Goal: Task Accomplishment & Management: Manage account settings

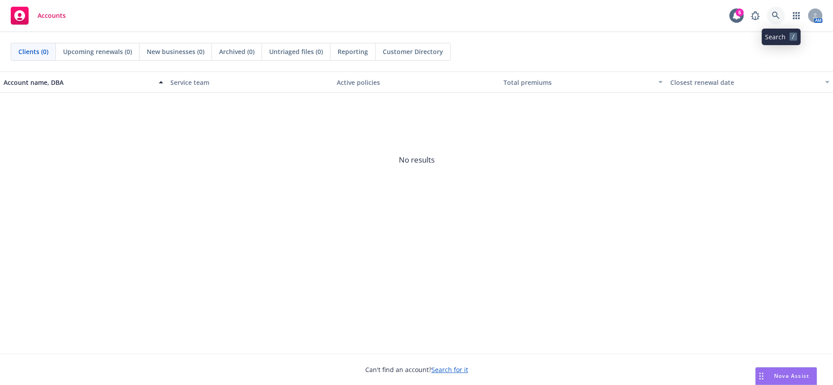
click at [779, 14] on icon at bounding box center [775, 16] width 8 height 8
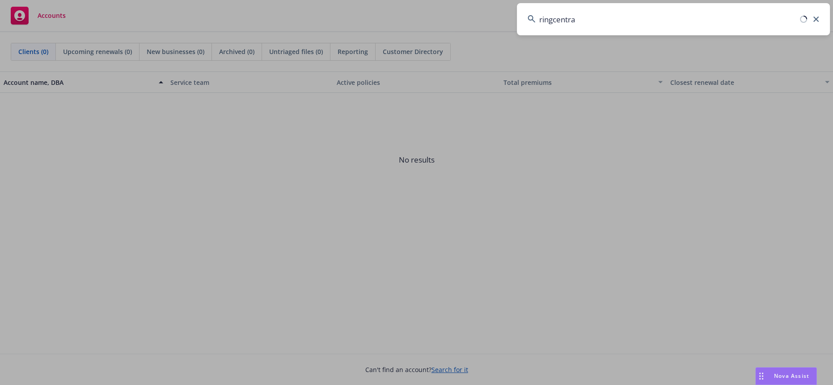
type input "ringcentral"
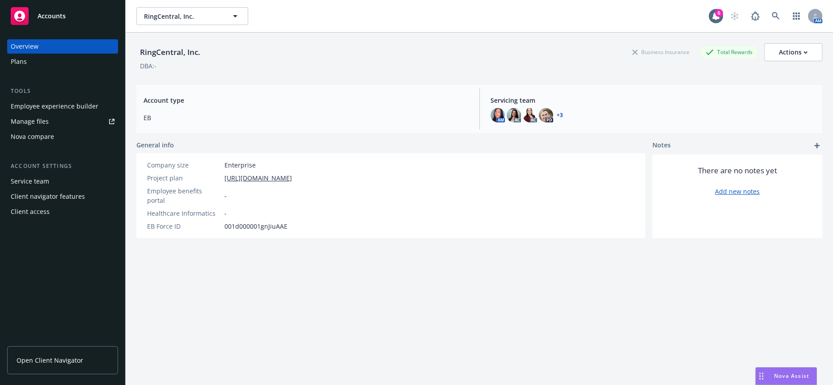
click at [47, 205] on div "Client access" at bounding box center [63, 212] width 104 height 14
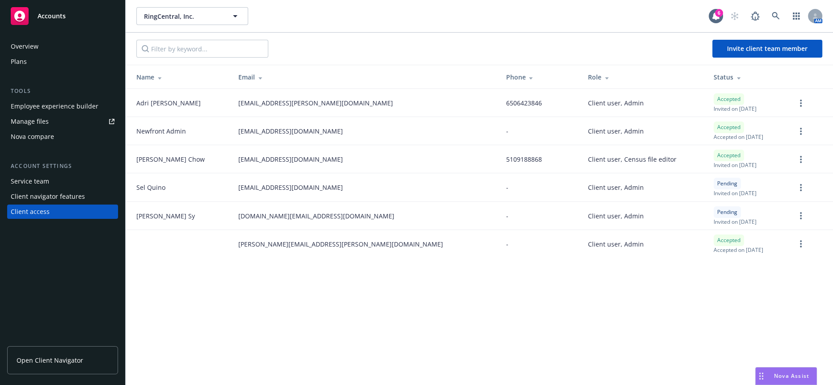
click at [787, 377] on span "Nova Assist" at bounding box center [791, 376] width 35 height 8
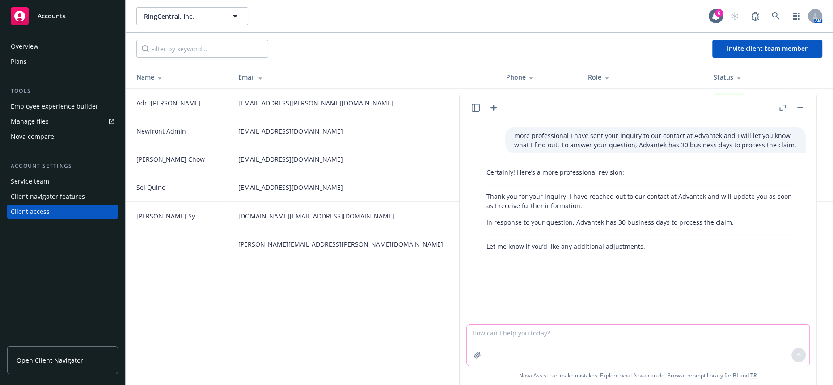
click at [581, 341] on textarea at bounding box center [638, 345] width 342 height 41
paste textarea "I wanted to follow up on our inquiry below. Can you please confirm receipt?"
type textarea "more professional I wanted to follow up on our inquiry below. Can you please co…"
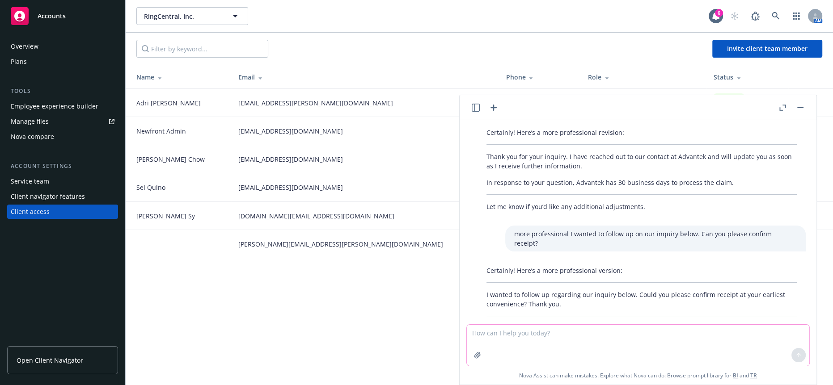
scroll to position [60, 0]
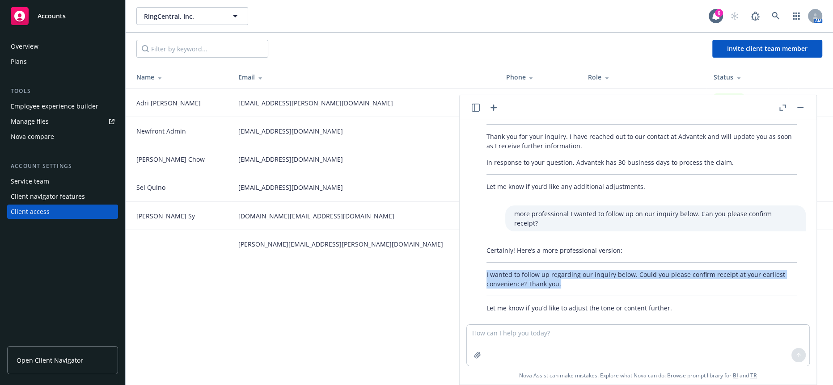
drag, startPoint x: 581, startPoint y: 274, endPoint x: 472, endPoint y: 265, distance: 108.5
click at [472, 265] on div "Certainly! Here’s a more professional version: I wanted to follow up regarding …" at bounding box center [641, 279] width 342 height 74
copy p "I wanted to follow up regarding our inquiry below. Could you please confirm rec…"
click at [170, 12] on span "RingCentral, Inc." at bounding box center [182, 16] width 77 height 9
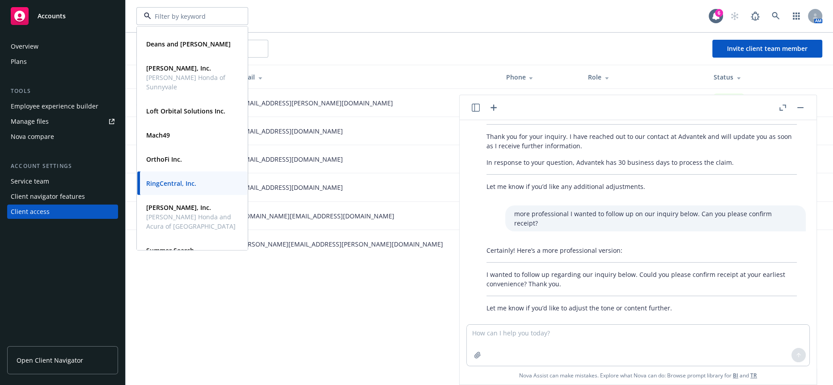
scroll to position [64, 0]
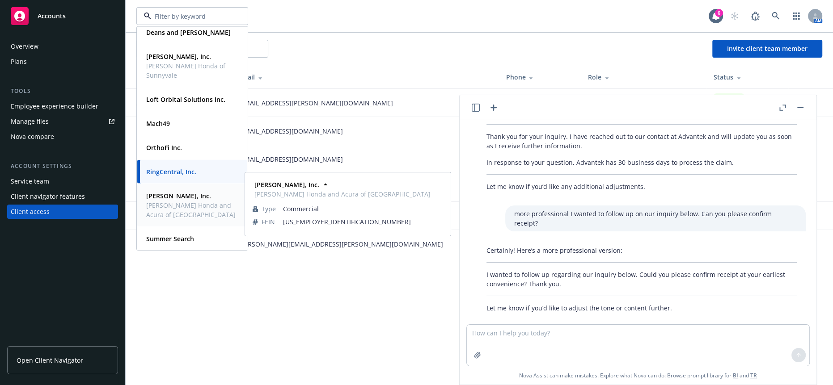
click at [191, 205] on span "[PERSON_NAME] Honda and Acura of [GEOGRAPHIC_DATA]" at bounding box center [191, 210] width 90 height 19
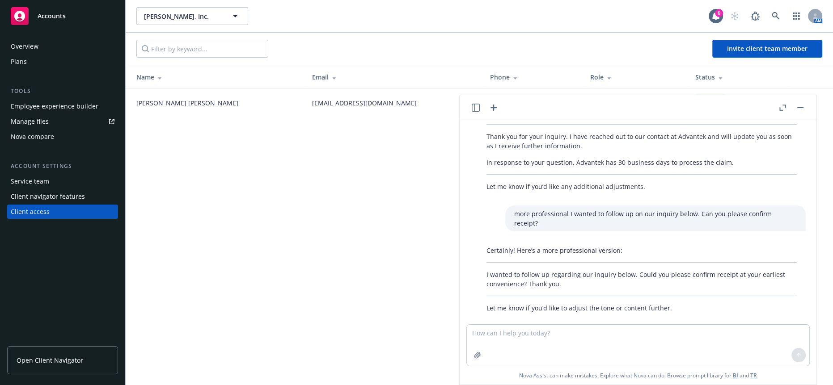
click at [803, 107] on rect "button" at bounding box center [800, 107] width 6 height 1
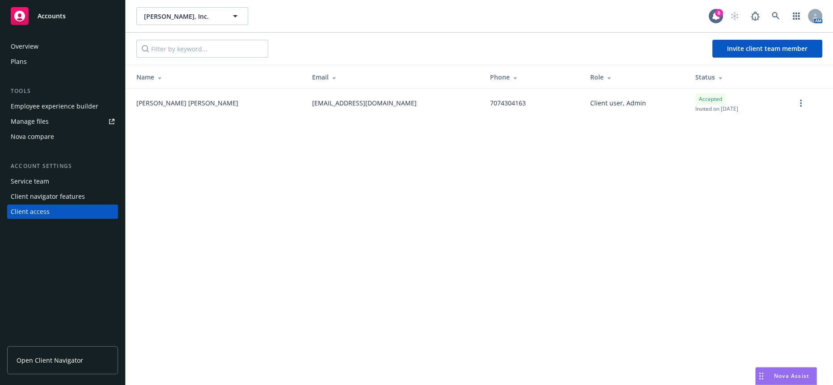
click at [428, 234] on div "Steve Hopkins, Inc. Steve Hopkins, Inc. 6 AM Invite client team member Name Ema…" at bounding box center [479, 192] width 707 height 385
click at [386, 238] on div "Steve Hopkins, Inc. Steve Hopkins, Inc. 6 AM Invite client team member Name Ema…" at bounding box center [479, 192] width 707 height 385
click at [42, 55] on div "Plans" at bounding box center [63, 62] width 104 height 14
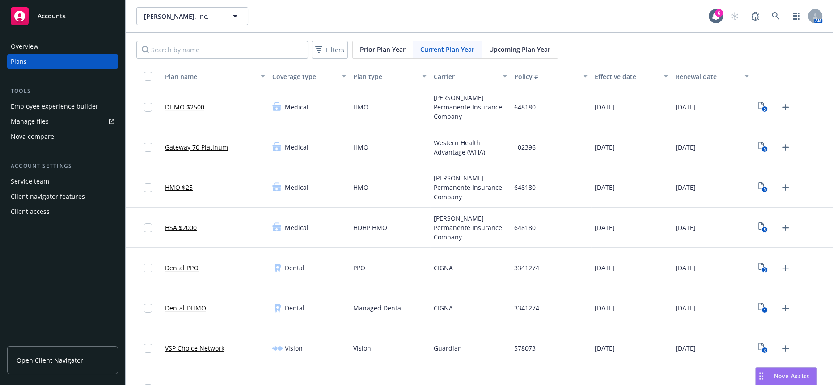
click at [49, 114] on link "Manage files" at bounding box center [62, 121] width 111 height 14
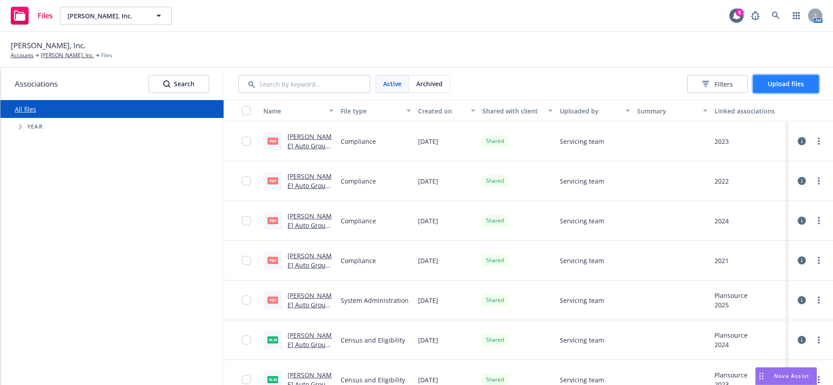
click at [787, 82] on span "Upload files" at bounding box center [785, 84] width 36 height 8
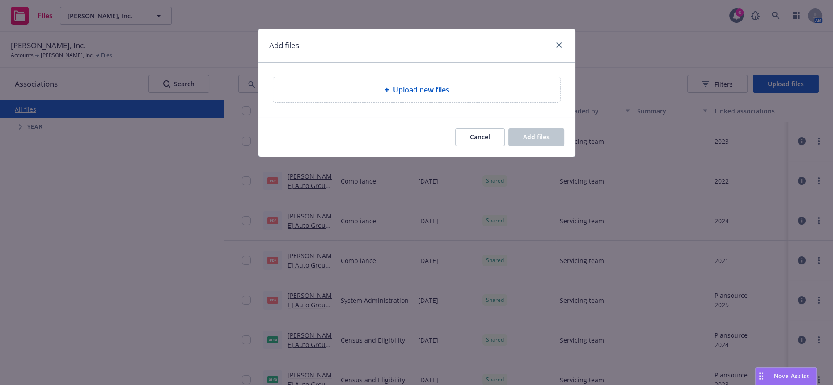
click at [375, 84] on div "Upload new files" at bounding box center [416, 89] width 273 height 11
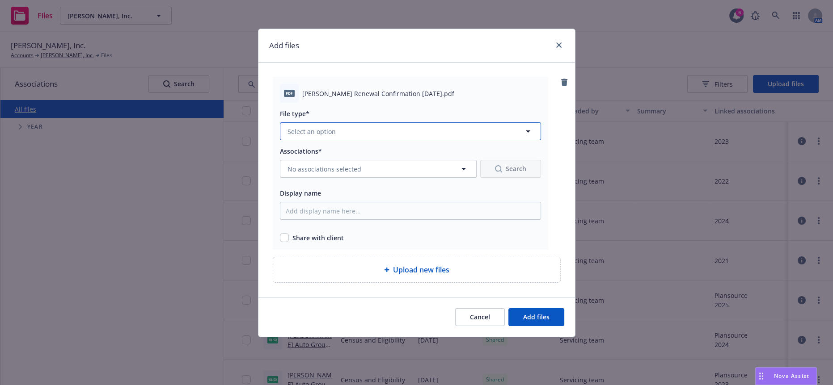
click at [350, 125] on button "Select an option" at bounding box center [410, 131] width 261 height 18
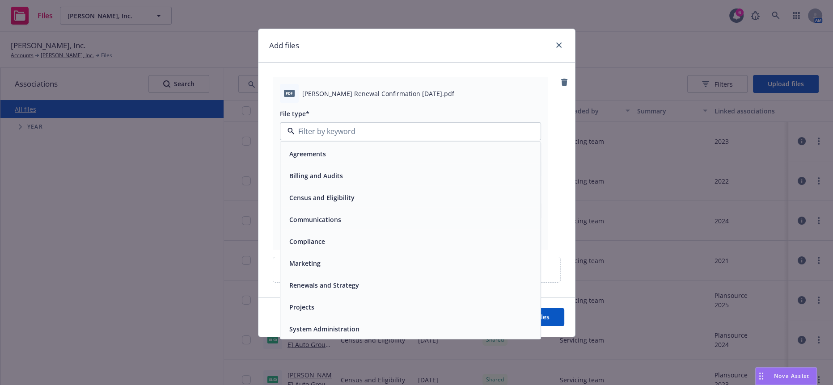
click at [317, 281] on span "Renewals and Strategy" at bounding box center [324, 285] width 70 height 9
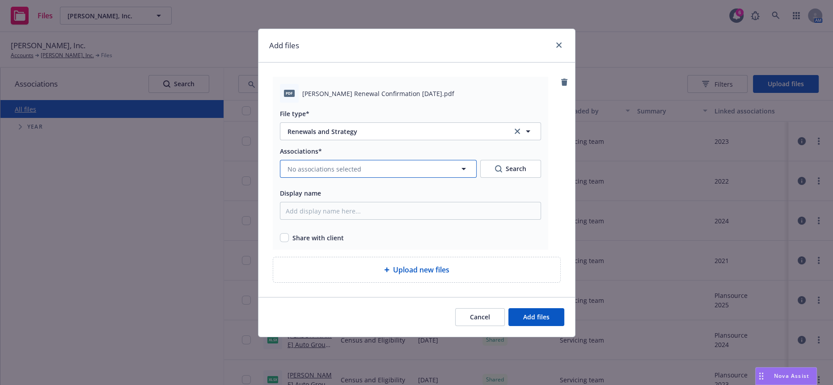
click at [313, 164] on span "No associations selected" at bounding box center [324, 168] width 74 height 9
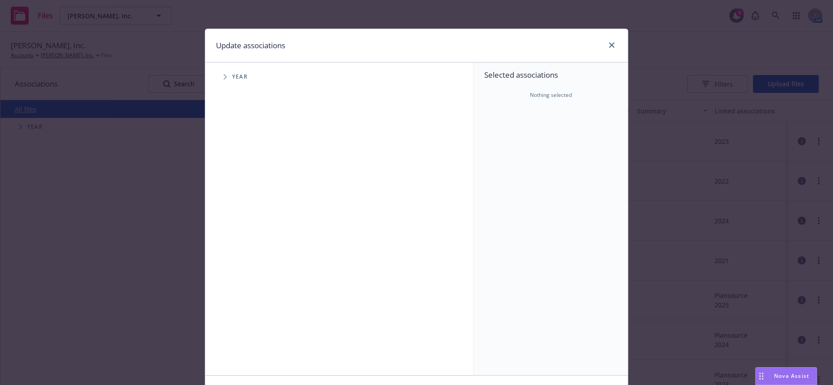
click at [223, 75] on icon "Tree Example" at bounding box center [224, 76] width 3 height 5
click at [243, 197] on input "Tree Example" at bounding box center [247, 199] width 9 height 9
checkbox input "true"
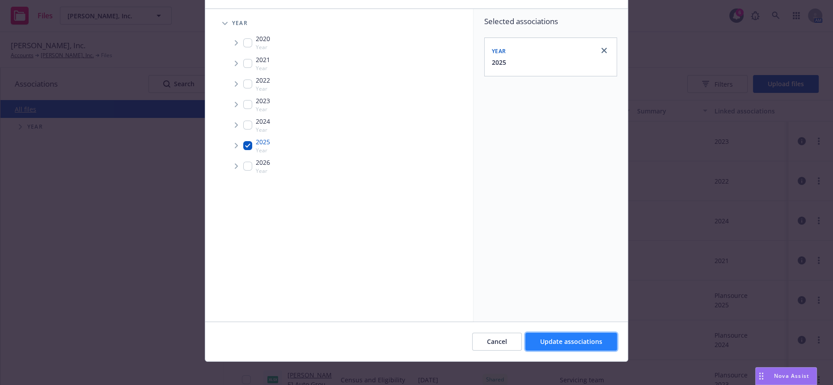
click at [559, 338] on span "Update associations" at bounding box center [571, 341] width 62 height 8
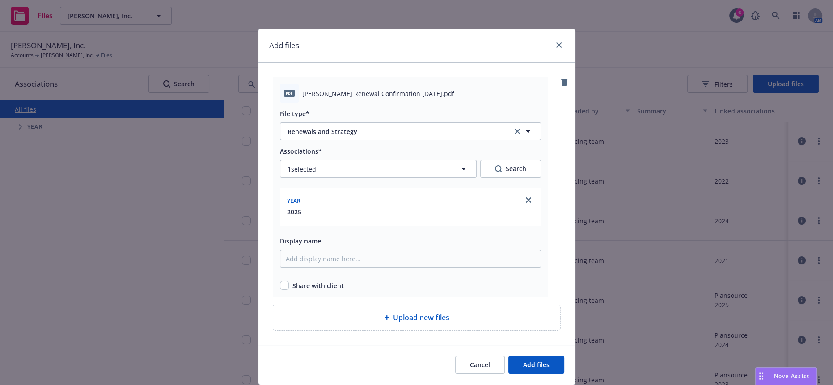
click at [295, 87] on div "pdf [PERSON_NAME] Renewal Confirmation [DATE].pdf" at bounding box center [410, 93] width 261 height 19
click at [317, 250] on input "Display name" at bounding box center [410, 259] width 261 height 18
type input "[DATE]-[DATE] [PERSON_NAME] Renewal Confirmation - Signed"
click at [280, 281] on input "checkbox" at bounding box center [284, 285] width 9 height 9
checkbox input "true"
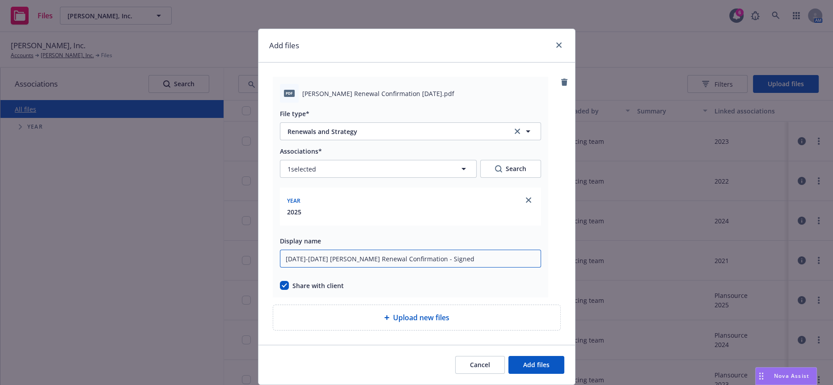
drag, startPoint x: 451, startPoint y: 244, endPoint x: 274, endPoint y: 257, distance: 177.0
click at [280, 257] on div "Associations* 1 selected Search Year [DATE] Display name [DATE]-[DATE] [PERSON_…" at bounding box center [410, 218] width 261 height 145
click at [334, 250] on input "[DATE]-[DATE] [PERSON_NAME] Renewal Confirmation - Signed" at bounding box center [410, 259] width 261 height 18
type input "[DATE]-[DATE] [PERSON_NAME] Auto Group Renewal Confirmation - Signed"
click at [532, 361] on span "Add files" at bounding box center [536, 365] width 26 height 8
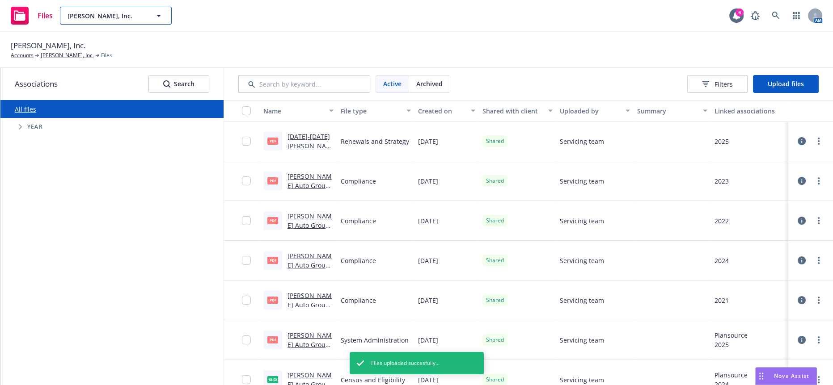
click at [105, 17] on span "[PERSON_NAME], Inc." at bounding box center [105, 15] width 77 height 9
click at [103, 15] on input at bounding box center [114, 15] width 79 height 11
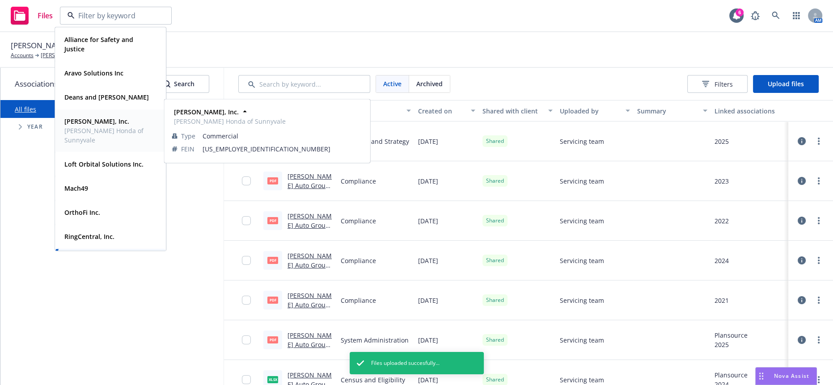
click at [101, 126] on span "[PERSON_NAME] Honda of Sunnyvale" at bounding box center [109, 135] width 90 height 19
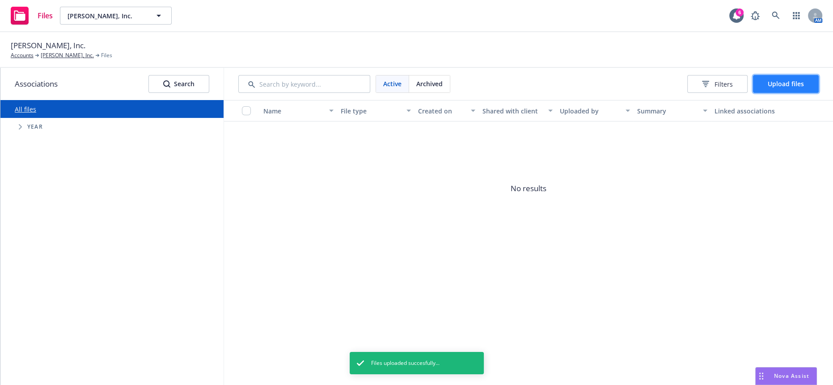
click at [799, 80] on span "Upload files" at bounding box center [785, 84] width 36 height 8
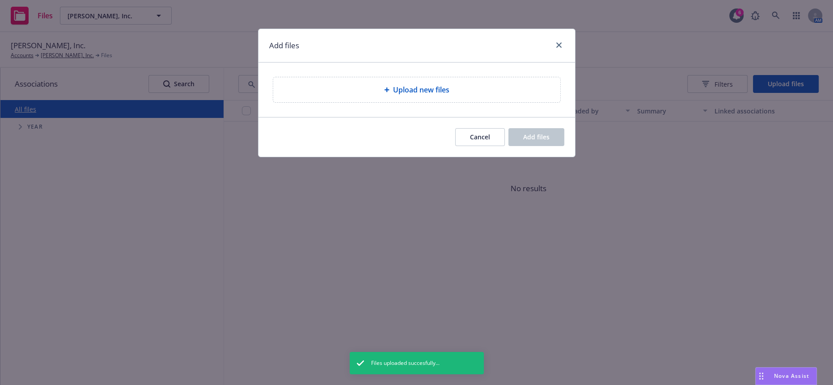
click at [433, 85] on span "Upload new files" at bounding box center [421, 89] width 56 height 11
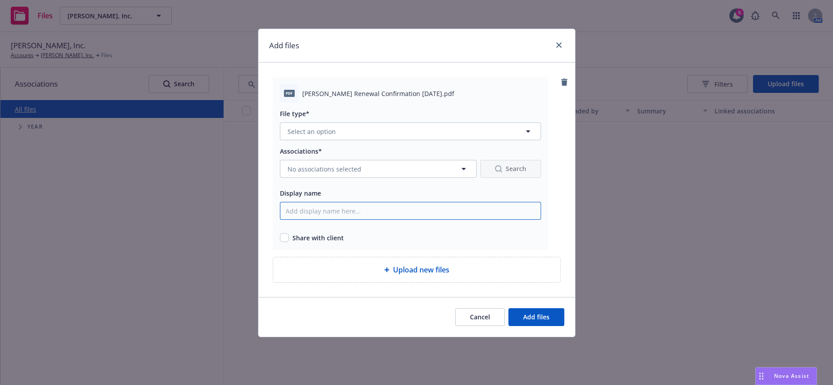
click at [325, 202] on input "Display name" at bounding box center [410, 211] width 261 height 18
paste input "[DATE]-[DATE] [PERSON_NAME] Renewal Confirmation - Signed"
type input "[DATE]-[DATE] [PERSON_NAME] Renewal Confirmation - Signed"
click at [309, 163] on button "No associations selected" at bounding box center [378, 169] width 197 height 18
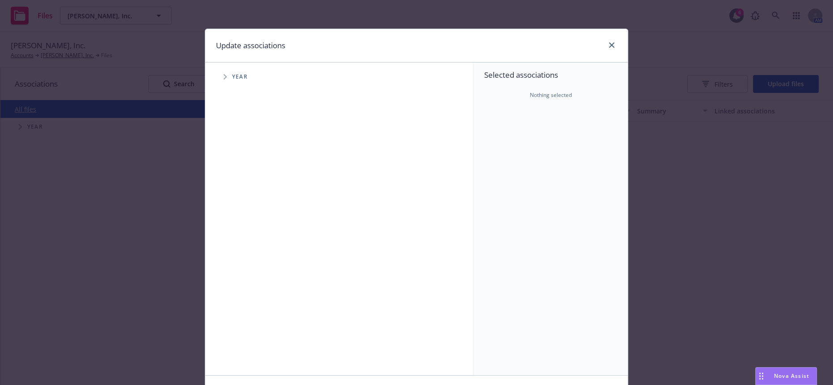
click at [223, 74] on icon "Tree Example" at bounding box center [225, 76] width 4 height 5
click at [248, 191] on div "2025 Year" at bounding box center [256, 199] width 27 height 17
checkbox input "true"
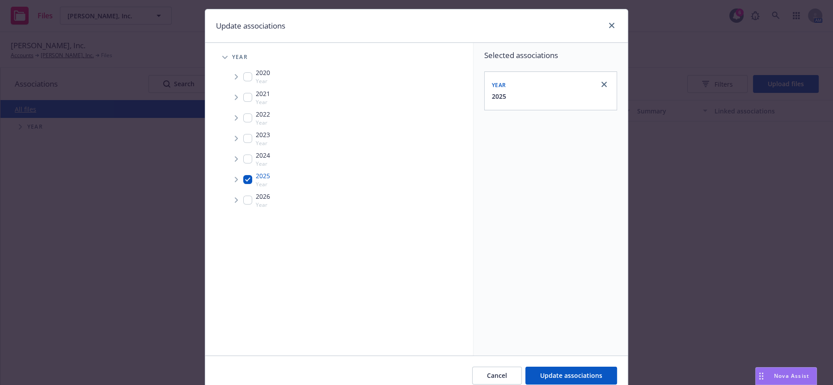
scroll to position [54, 0]
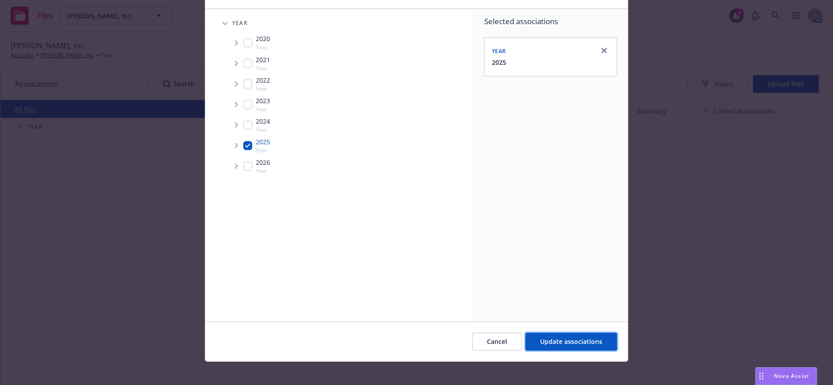
click at [561, 337] on span "Update associations" at bounding box center [571, 341] width 62 height 8
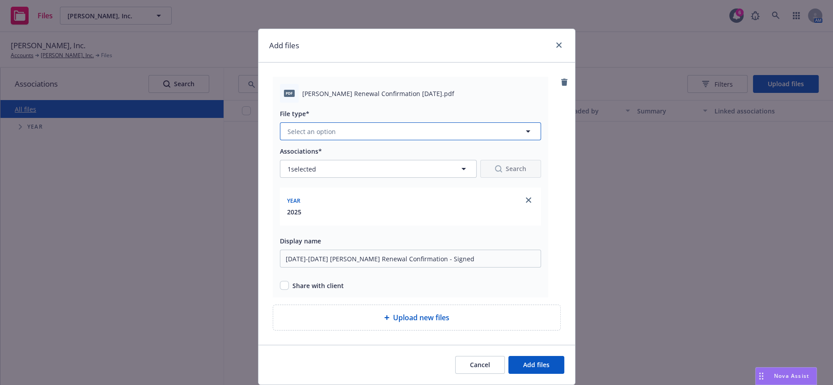
click at [379, 122] on button "Select an option" at bounding box center [410, 131] width 261 height 18
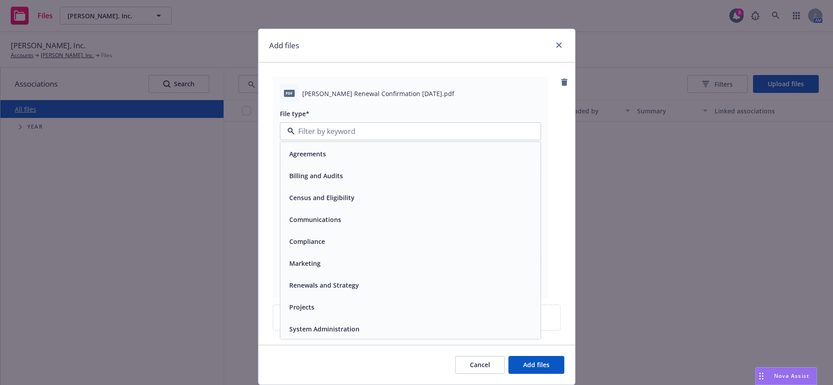
click at [309, 281] on span "Renewals and Strategy" at bounding box center [324, 285] width 70 height 9
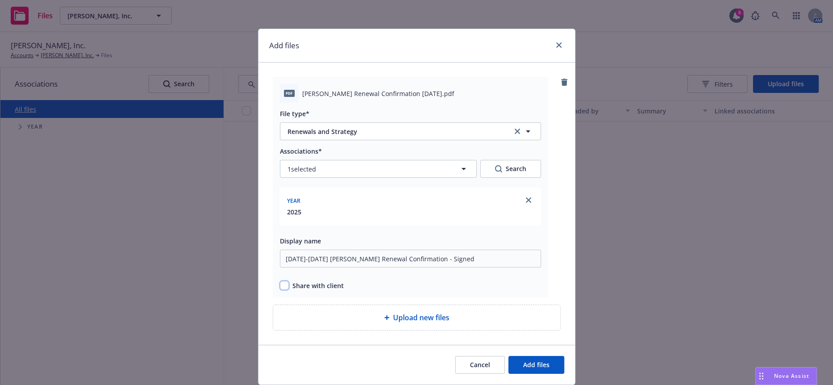
click at [280, 281] on input "checkbox" at bounding box center [284, 285] width 9 height 9
checkbox input "true"
click at [524, 356] on button "Add files" at bounding box center [536, 365] width 56 height 18
